Goal: Check status

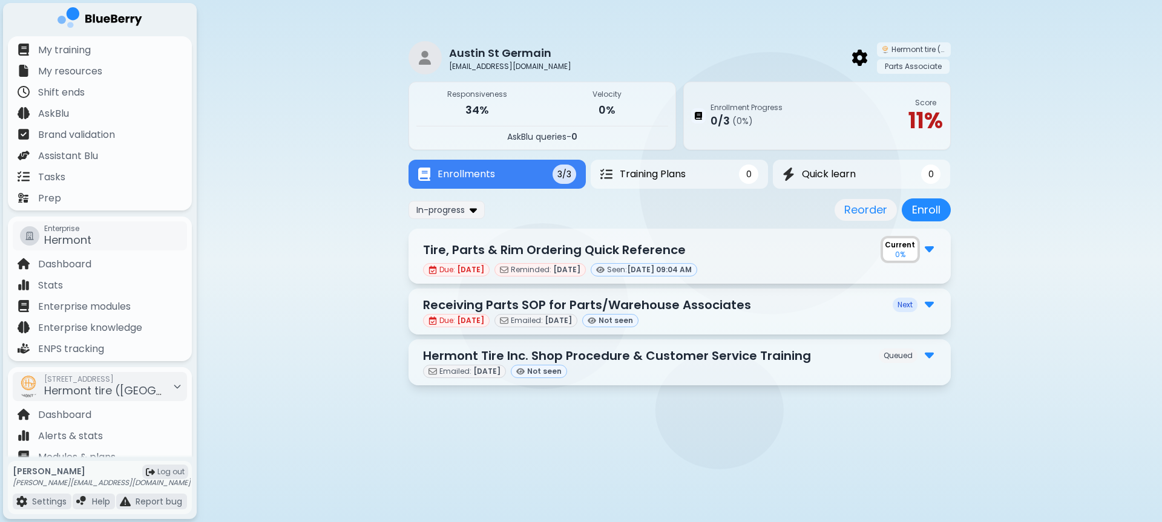
click at [844, 316] on div "Due: [DATE] Emailed: [DATE] Not seen" at bounding box center [679, 320] width 513 height 13
click at [824, 269] on div "Due: [DATE] Reminded: [DATE] Seen: [DATE] 09:04 AM" at bounding box center [679, 269] width 513 height 13
click at [933, 249] on img at bounding box center [929, 248] width 9 height 16
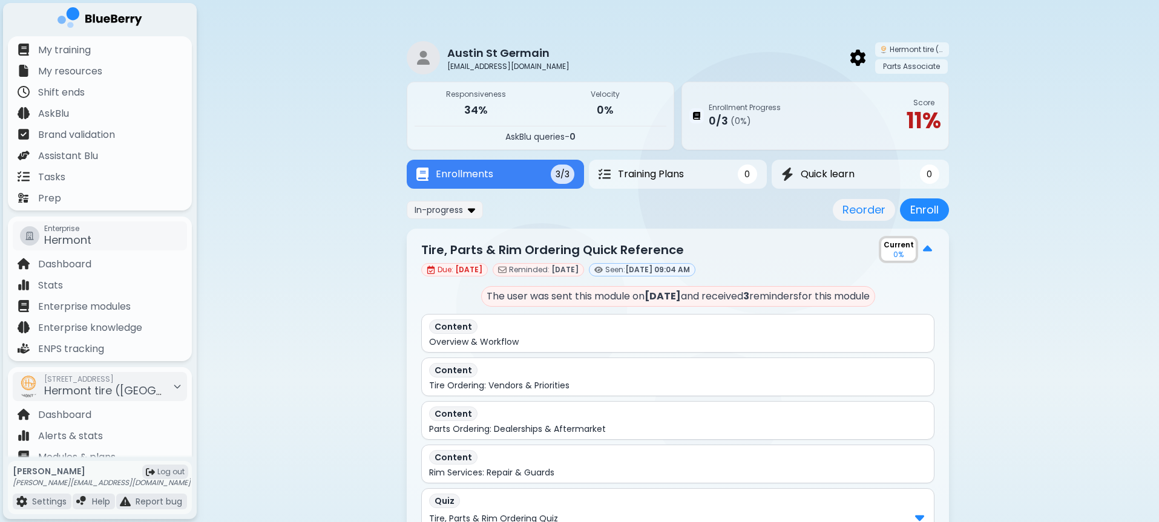
click at [933, 249] on div "Current 0 %" at bounding box center [907, 249] width 56 height 27
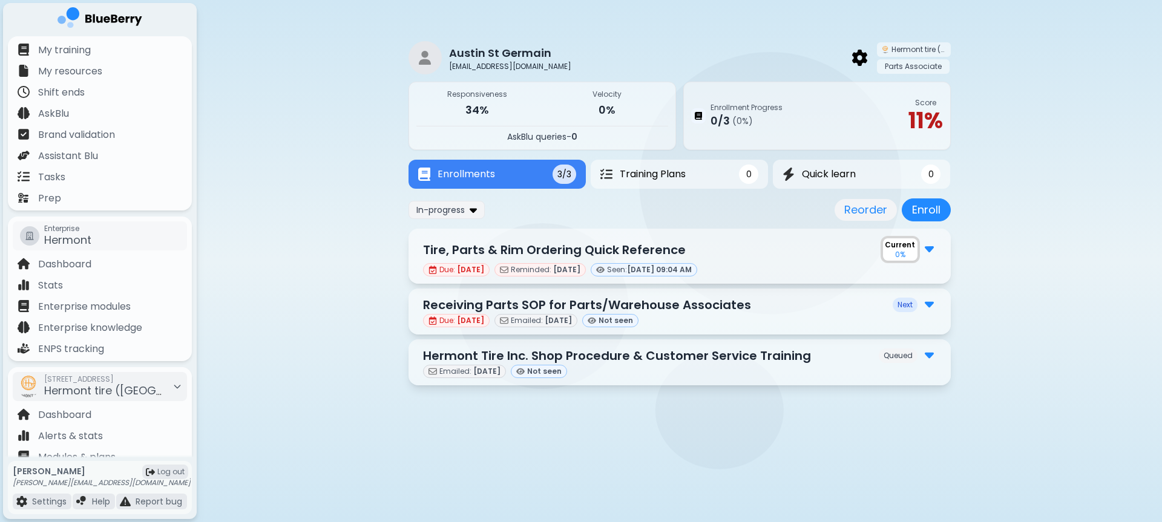
click at [933, 249] on img at bounding box center [929, 248] width 9 height 16
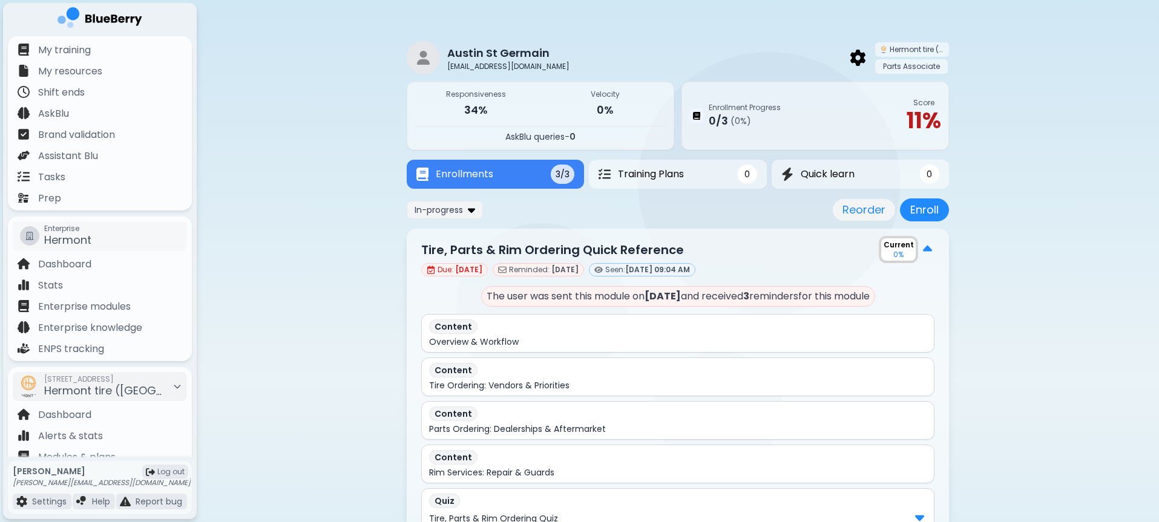
drag, startPoint x: 757, startPoint y: 302, endPoint x: 818, endPoint y: 299, distance: 61.8
click at [818, 299] on p "The user was sent this module on [DATE] and received 3 reminder s for this modu…" at bounding box center [678, 296] width 394 height 21
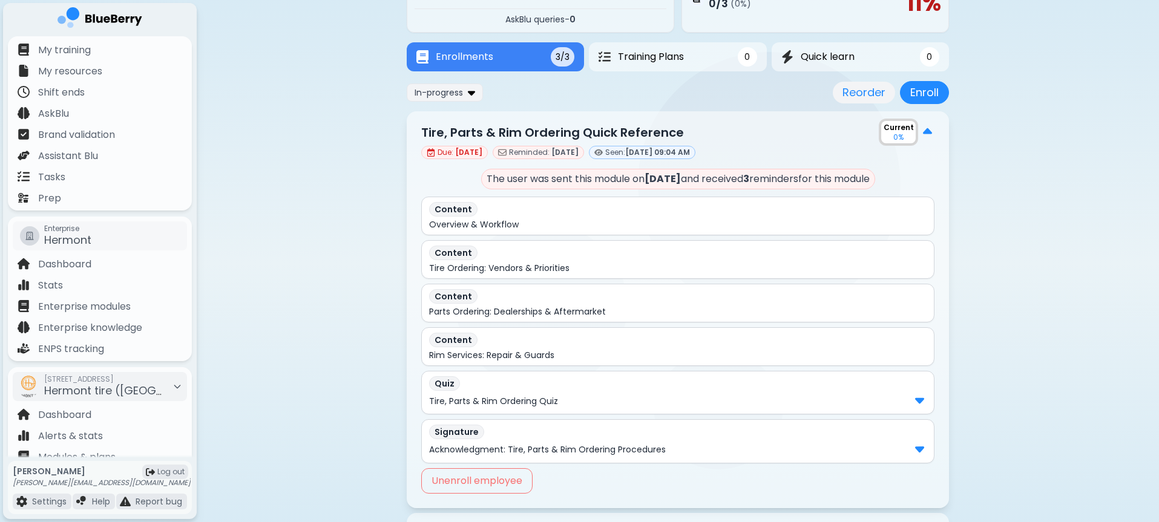
scroll to position [239, 0]
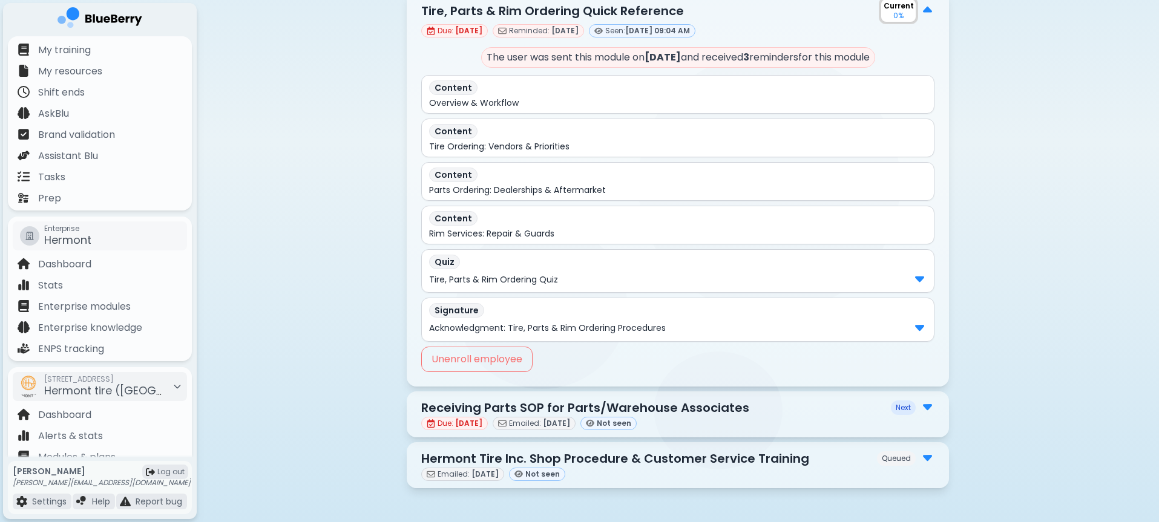
click at [930, 333] on div "Signature Acknowledgment: Tire, Parts & Rim Ordering Procedures" at bounding box center [677, 320] width 513 height 44
click at [922, 326] on img at bounding box center [919, 327] width 9 height 16
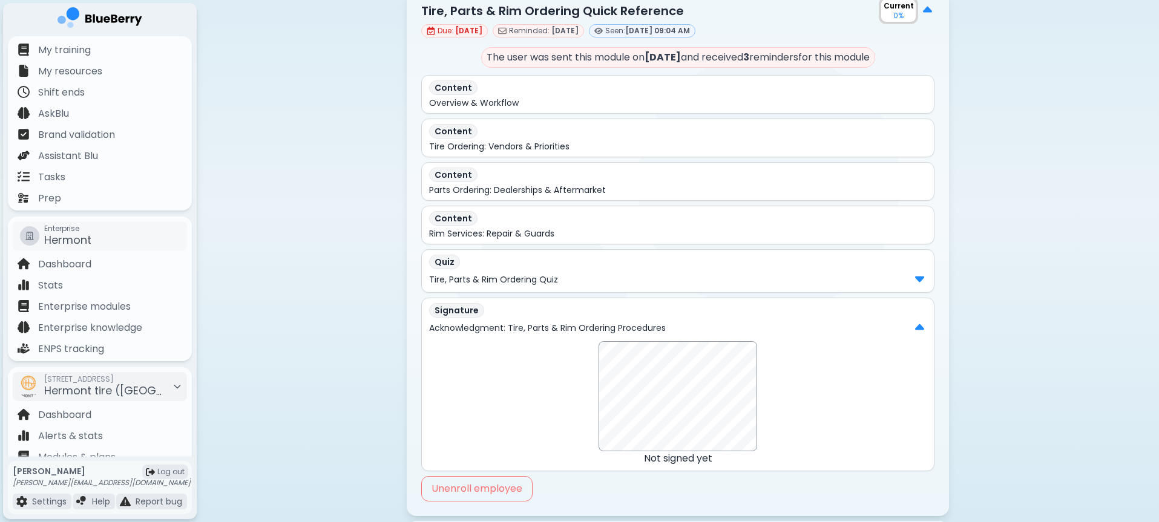
click at [922, 288] on div "Quiz Tire, Parts & Rim Ordering Quiz" at bounding box center [677, 271] width 513 height 44
click at [922, 286] on img at bounding box center [919, 279] width 9 height 16
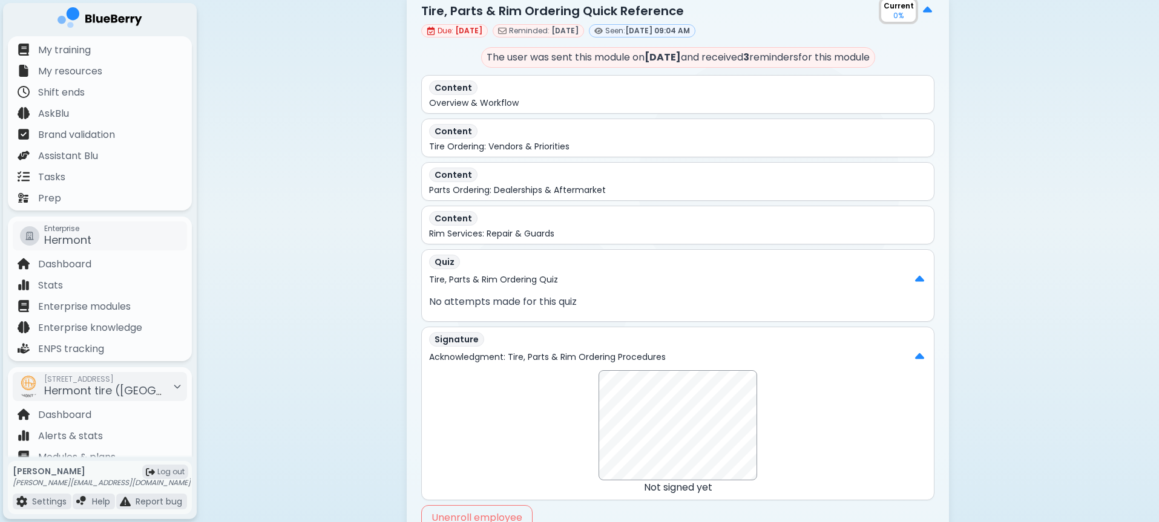
click at [922, 286] on img at bounding box center [919, 280] width 9 height 16
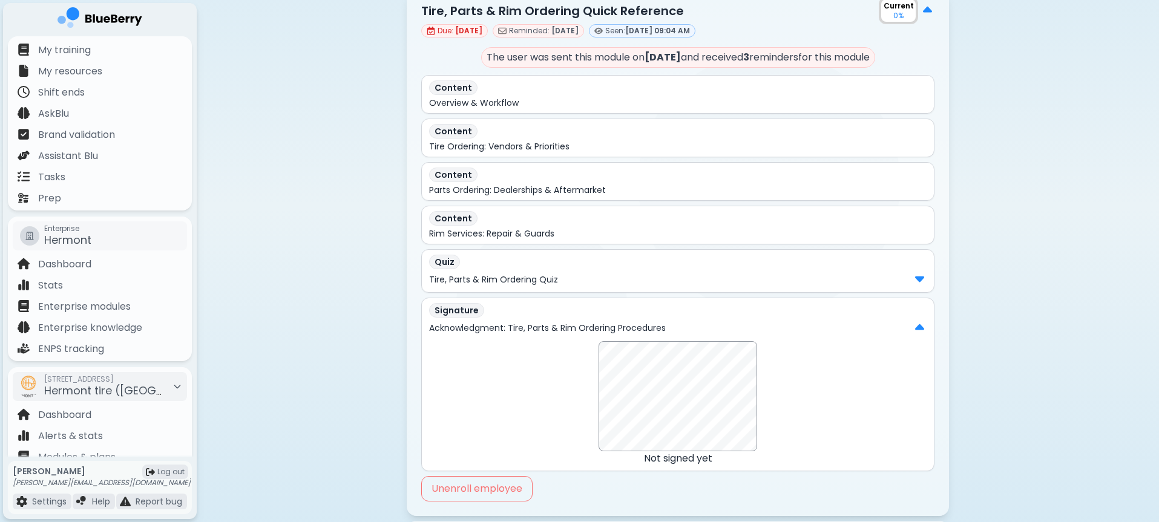
click at [924, 317] on div "Signature" at bounding box center [677, 310] width 497 height 15
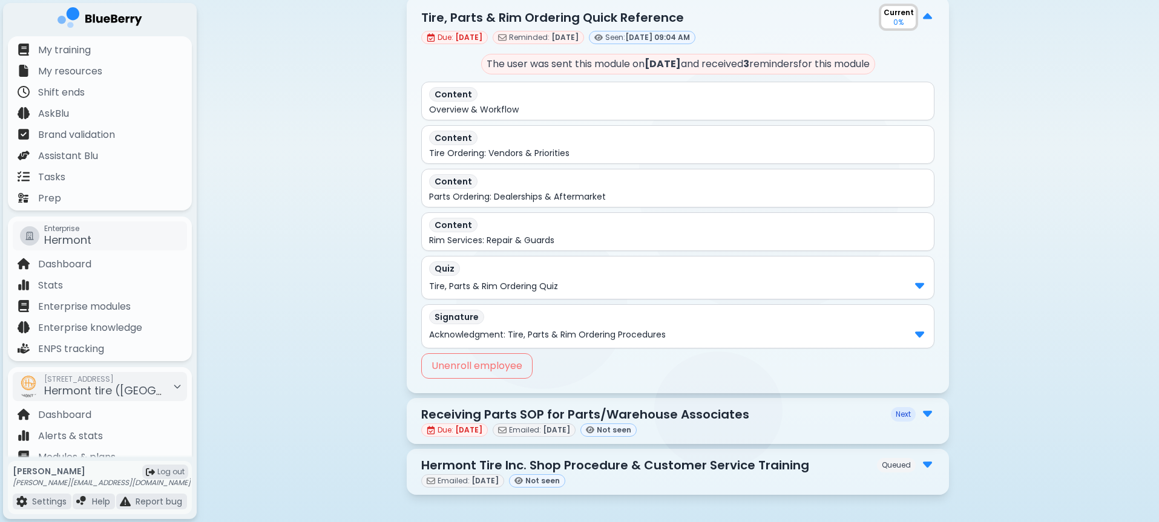
scroll to position [0, 0]
